Goal: Task Accomplishment & Management: Manage account settings

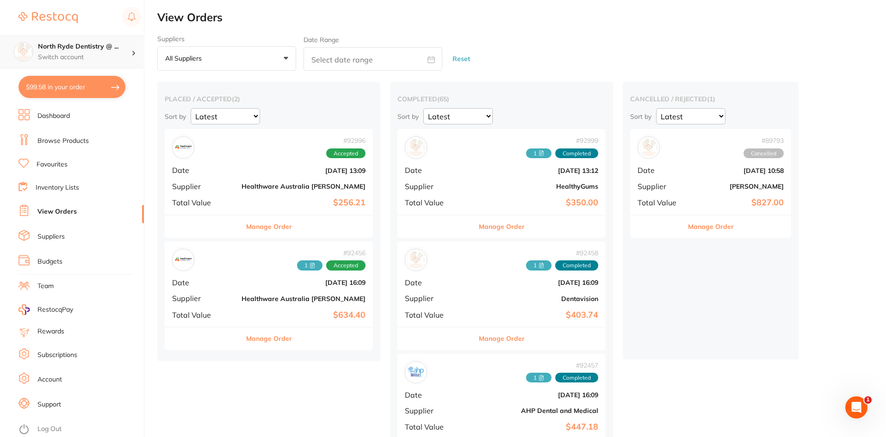
click at [123, 53] on p "Switch account" at bounding box center [84, 57] width 93 height 9
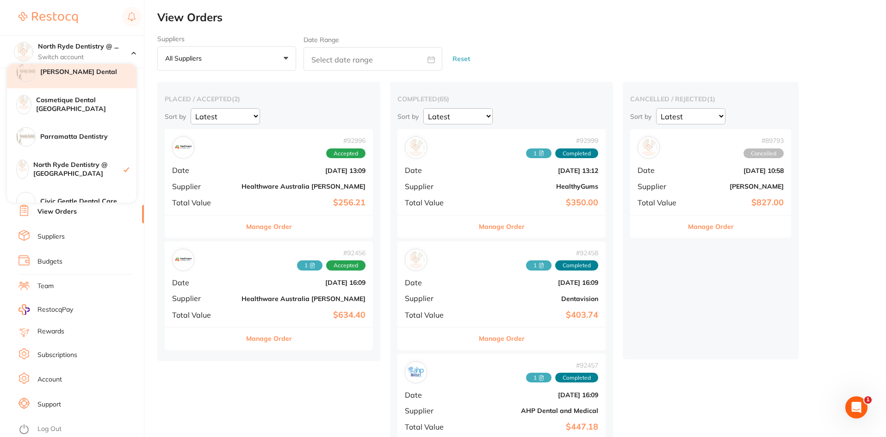
scroll to position [93, 0]
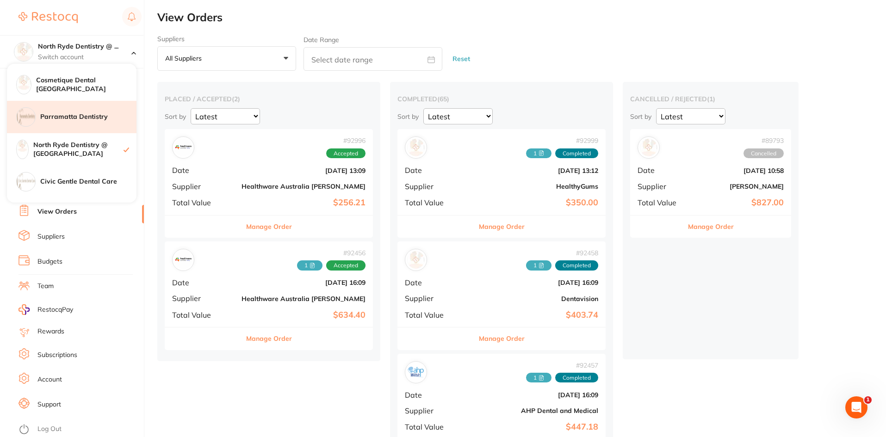
click at [84, 114] on h4 "Parramatta Dentistry" at bounding box center [88, 116] width 96 height 9
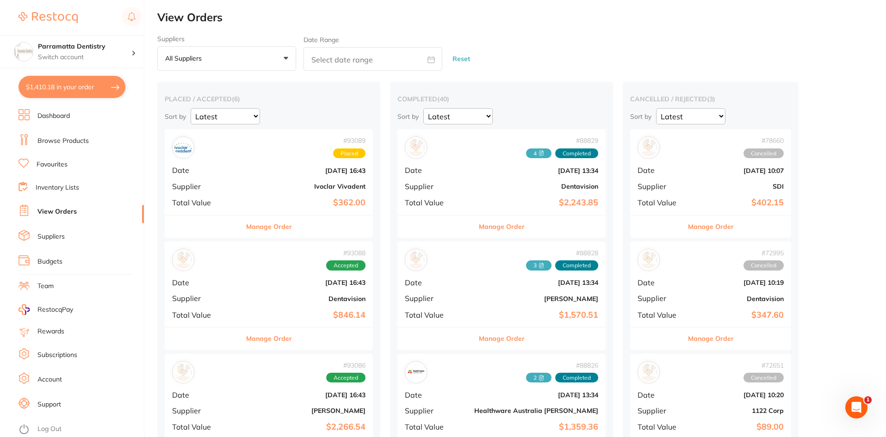
click at [315, 53] on input "text" at bounding box center [372, 59] width 139 height 24
select select "8"
select select "2025"
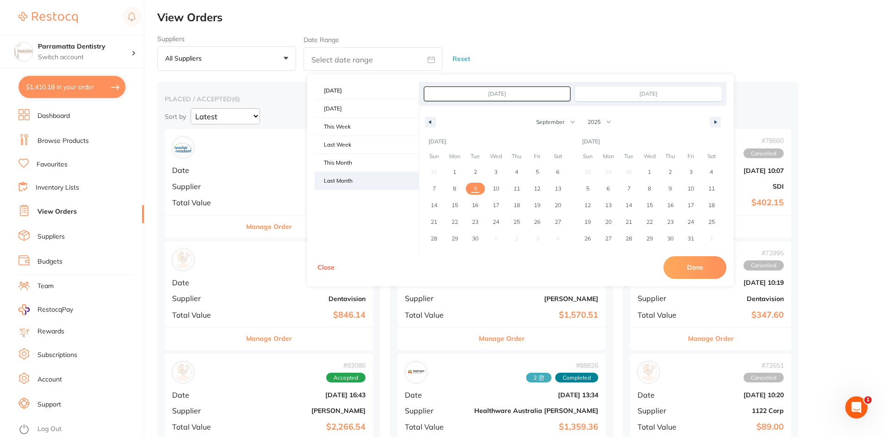
click at [358, 177] on span "Last Month" at bounding box center [367, 181] width 104 height 18
type input "[DATE]"
select select "7"
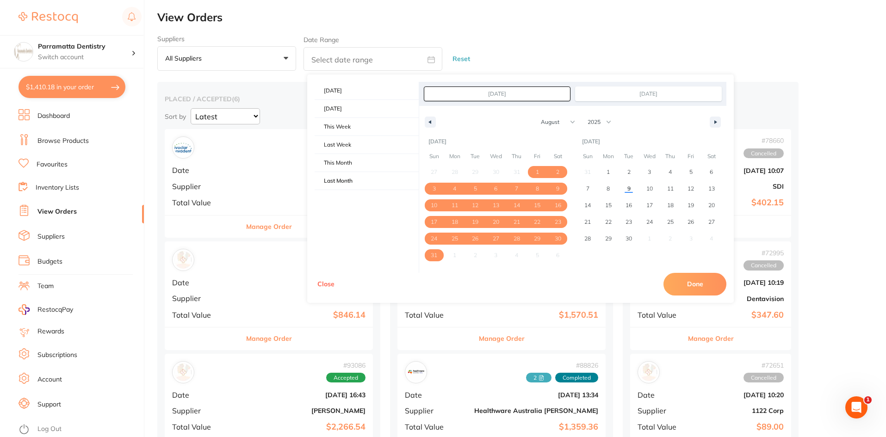
click at [669, 282] on button "Done" at bounding box center [694, 284] width 63 height 22
type input "[DATE] to [DATE]"
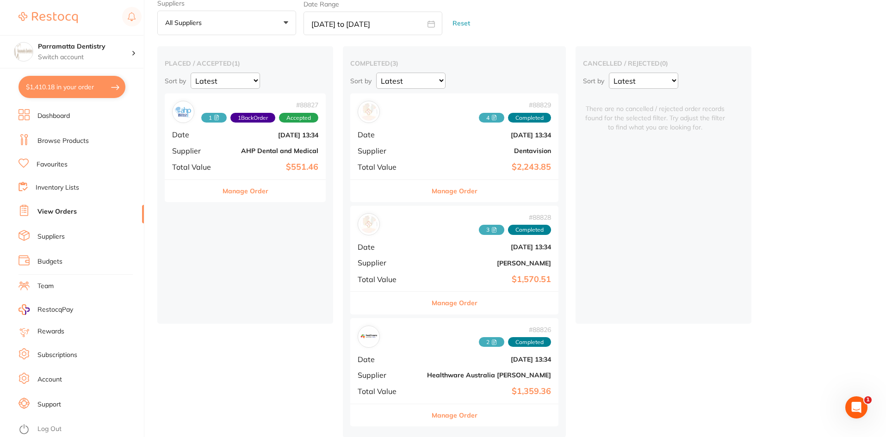
scroll to position [38, 0]
click at [491, 116] on icon at bounding box center [494, 117] width 6 height 6
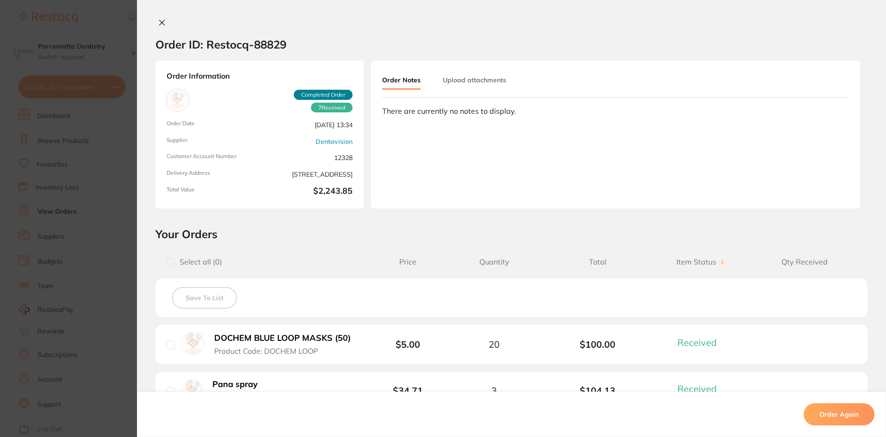
click at [475, 80] on button "Upload attachments" at bounding box center [474, 80] width 63 height 17
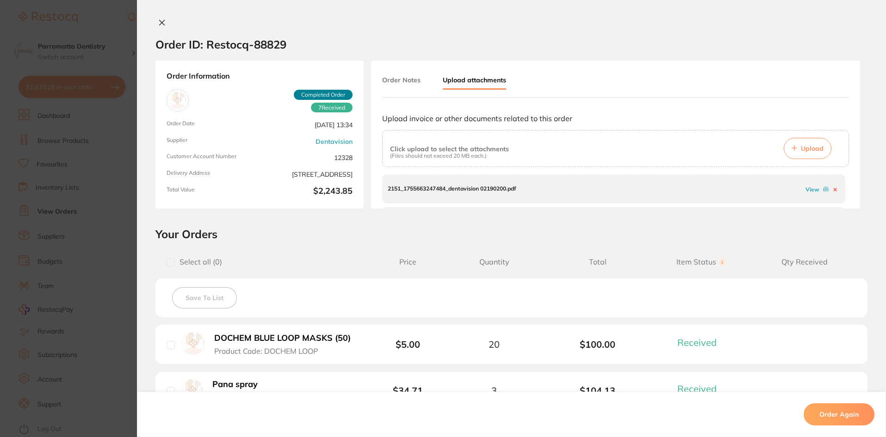
click at [848, 182] on div "Order Notes Upload attachments Upload invoice or other documents related to thi…" at bounding box center [615, 135] width 489 height 148
drag, startPoint x: 847, startPoint y: 177, endPoint x: 846, endPoint y: 185, distance: 7.9
click at [846, 185] on div "Order Notes Upload attachments Upload invoice or other documents related to thi…" at bounding box center [615, 135] width 489 height 148
click at [850, 177] on div "Order Notes Upload attachments Upload invoice or other documents related to thi…" at bounding box center [615, 135] width 489 height 148
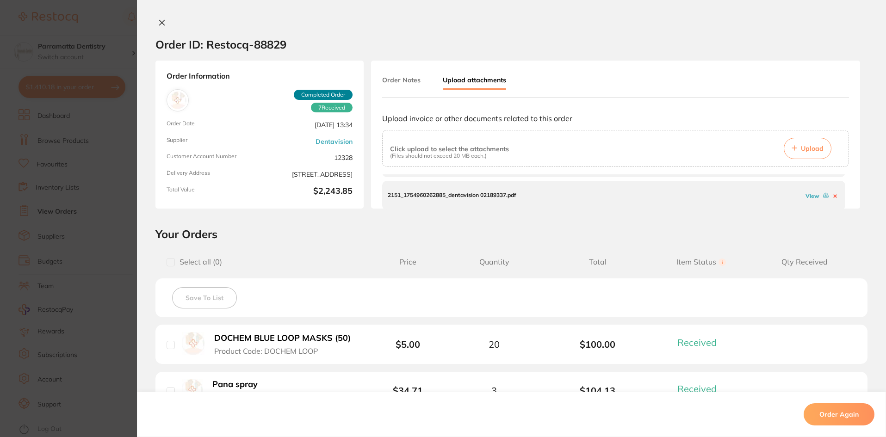
click at [810, 195] on link "View" at bounding box center [812, 195] width 14 height 7
